Goal: Information Seeking & Learning: Understand process/instructions

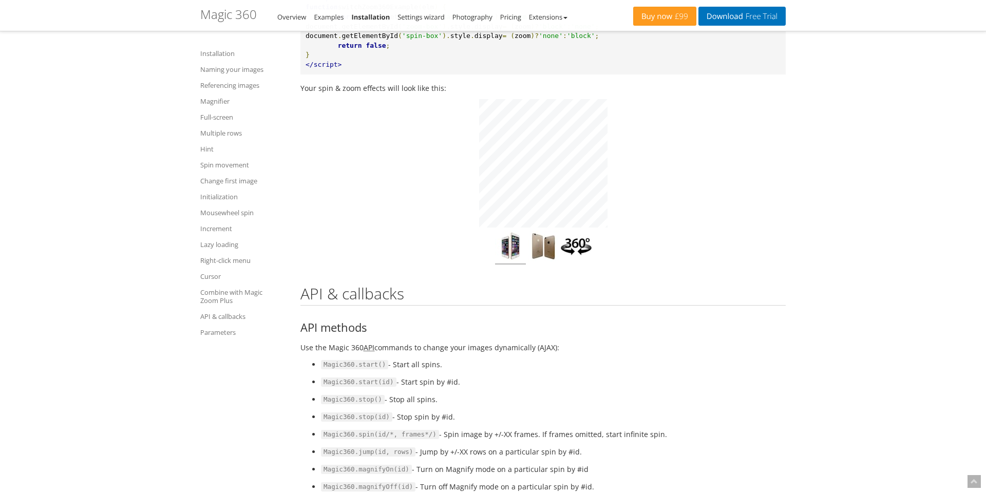
scroll to position [8941, 0]
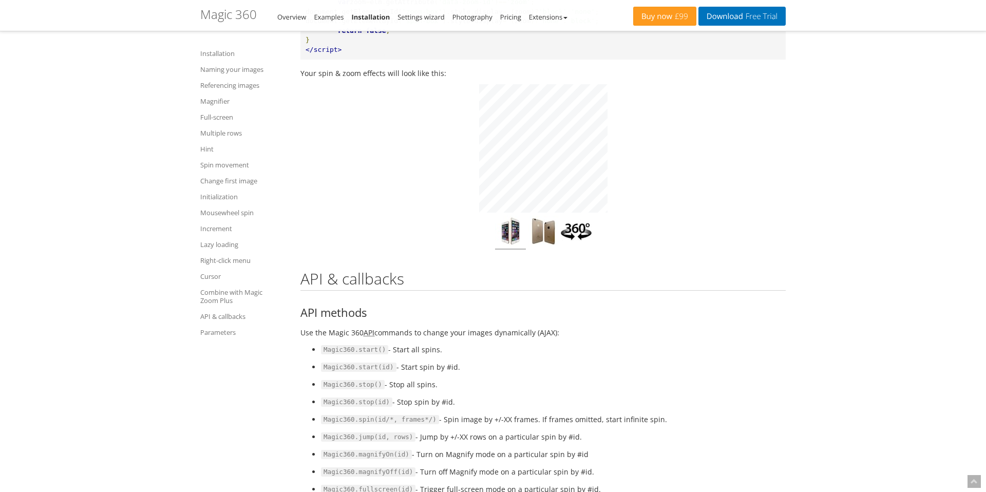
drag, startPoint x: 317, startPoint y: 323, endPoint x: 446, endPoint y: 325, distance: 129.4
click at [447, 275] on ul "Magic360.start() - Start all spins. Magic360.start(id) - Start spin by #id. Mag…" at bounding box center [542, 428] width 485 height 169
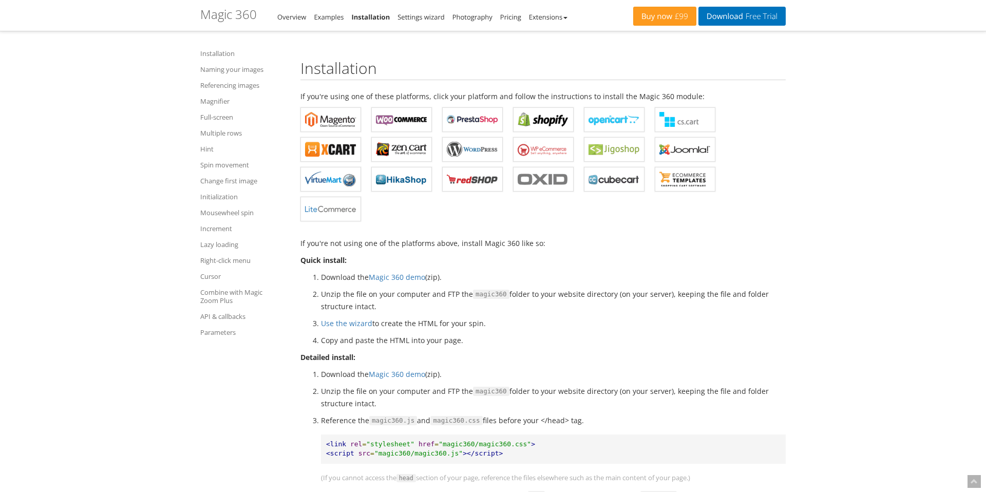
scroll to position [246, 0]
click at [533, 118] on b "Magic 360 for Shopify" at bounding box center [543, 120] width 51 height 15
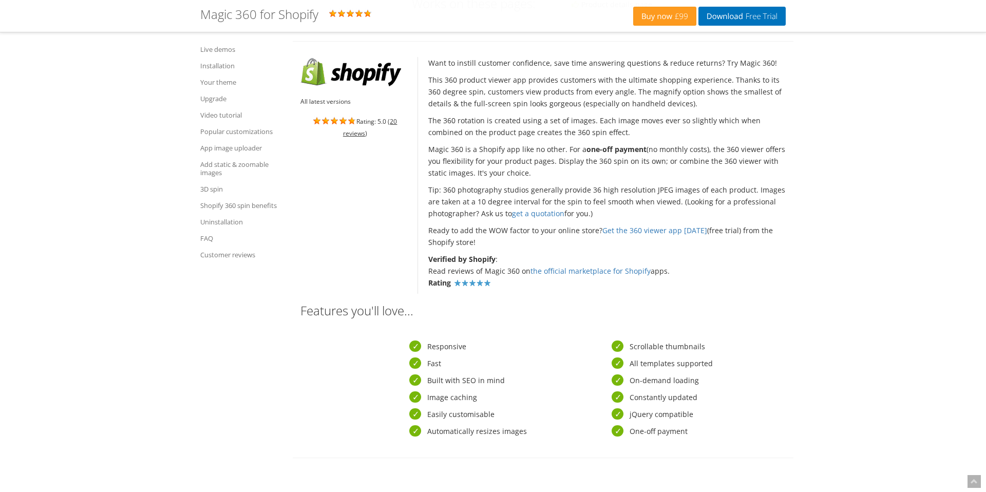
scroll to position [173, 0]
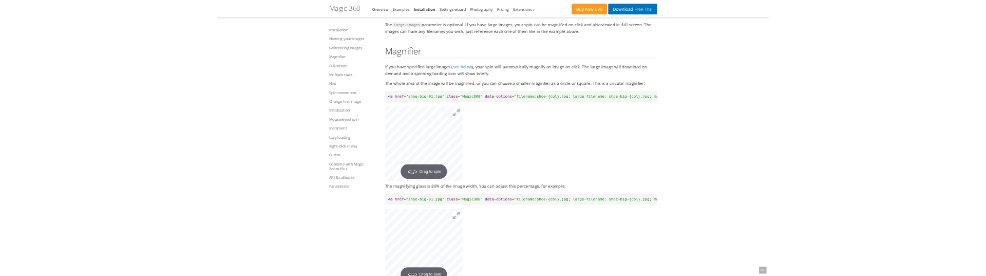
scroll to position [1982, 0]
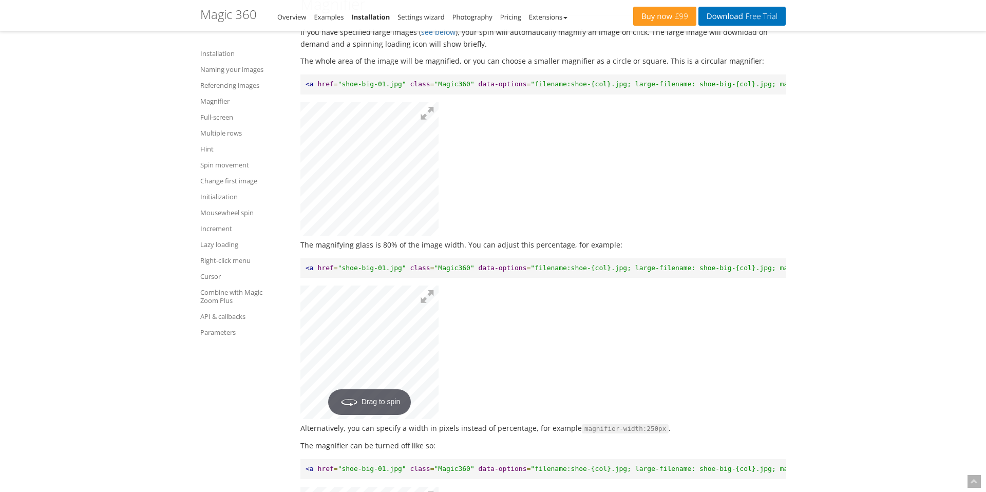
click at [423, 288] on button at bounding box center [427, 296] width 23 height 23
